Goal: Navigation & Orientation: Find specific page/section

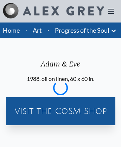
click at [82, 30] on link "Progress of the Soul" at bounding box center [82, 30] width 55 height 10
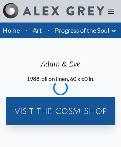
click at [60, 111] on div "Visit the CoSM Shop" at bounding box center [61, 111] width 104 height 23
click at [60, 100] on div "Visit the CoSM Shop" at bounding box center [61, 111] width 104 height 23
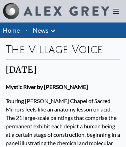
click at [40, 30] on link "News" at bounding box center [41, 30] width 16 height 10
